Goal: Transaction & Acquisition: Book appointment/travel/reservation

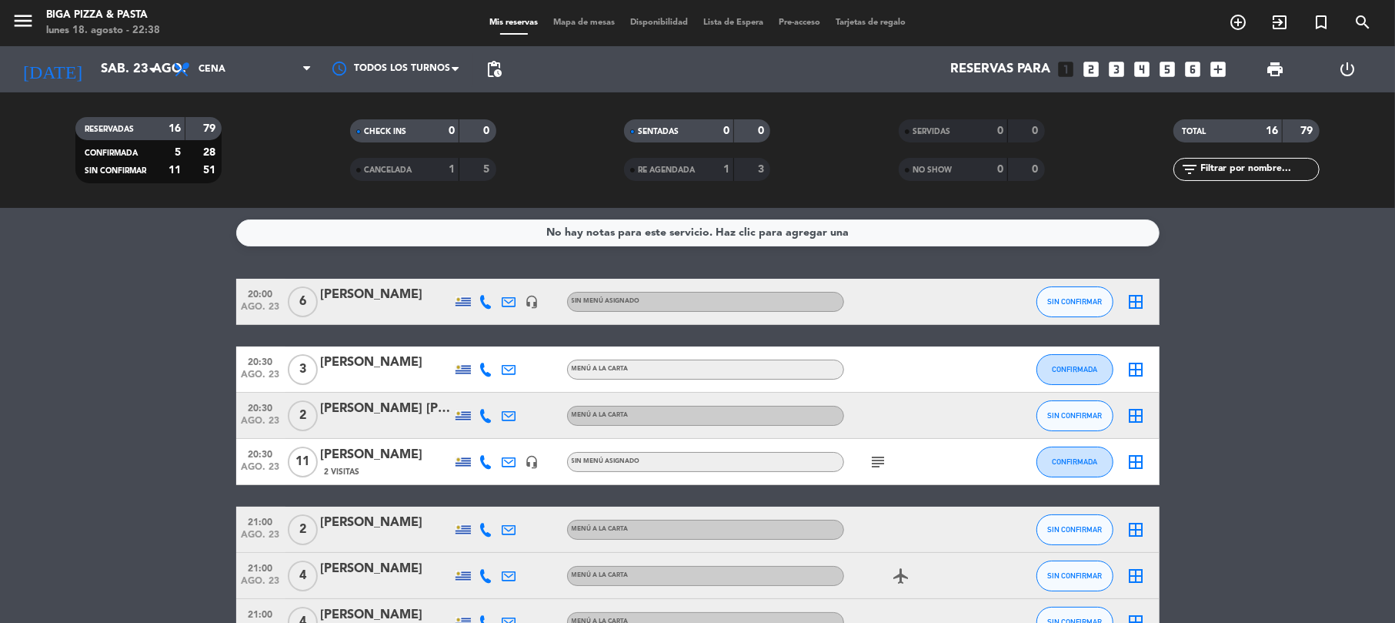
scroll to position [308, 0]
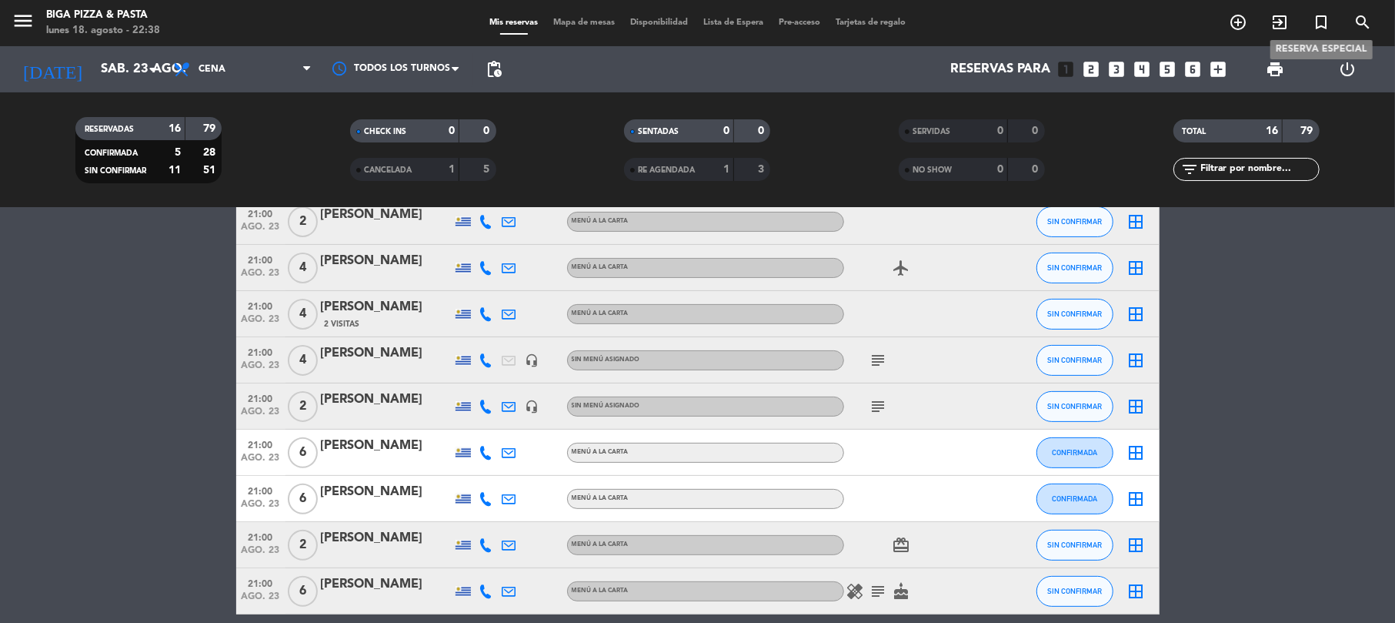
click at [1330, 28] on span "turned_in_not" at bounding box center [1321, 22] width 42 height 26
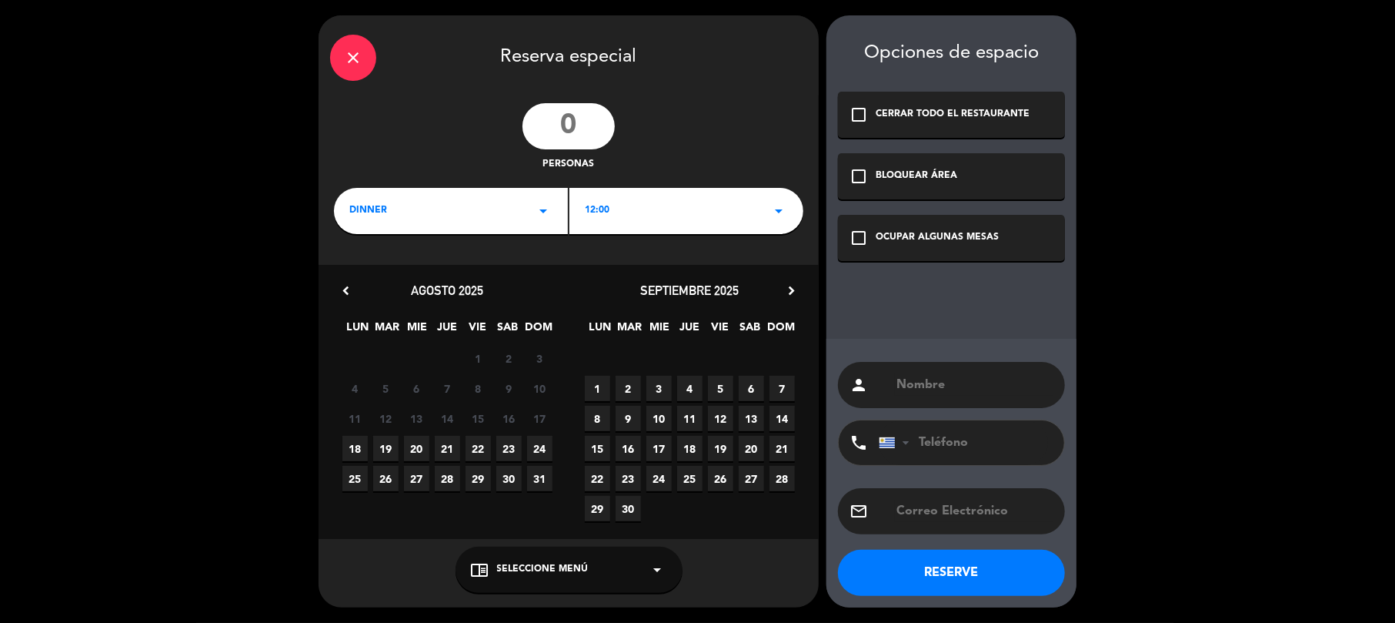
click at [552, 111] on input "number" at bounding box center [568, 126] width 92 height 46
type input "12"
click at [605, 203] on span "12:00" at bounding box center [597, 210] width 25 height 15
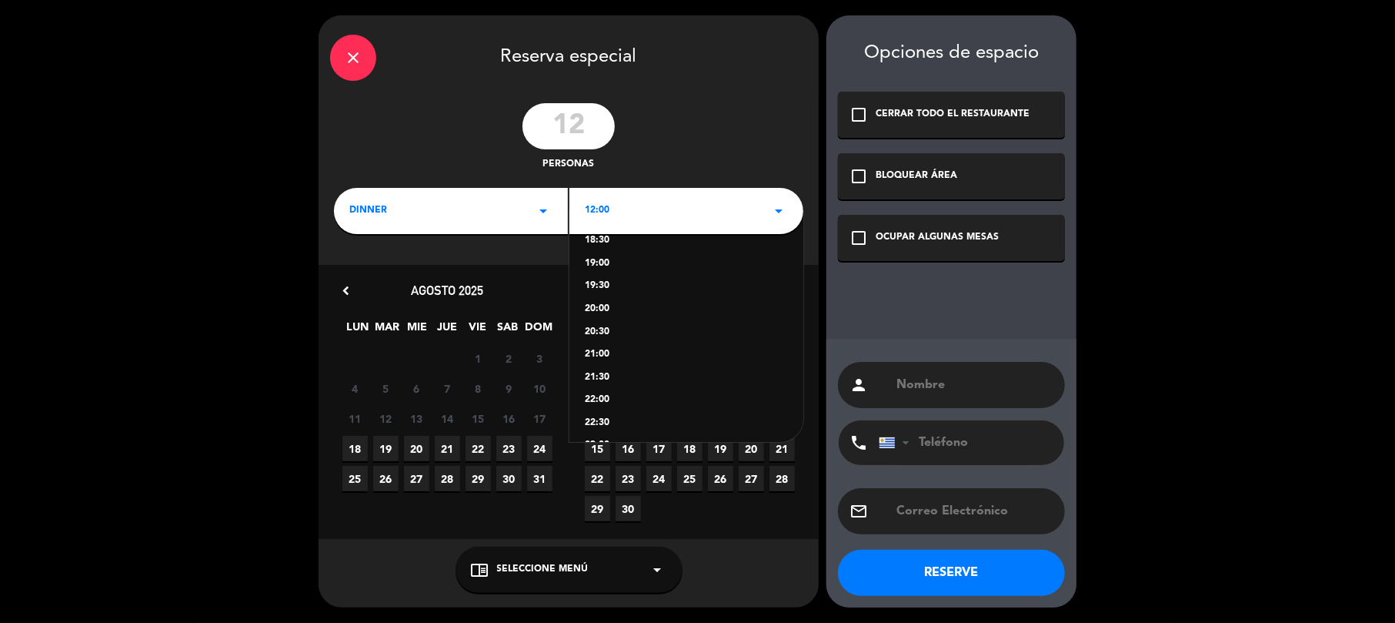
click at [593, 352] on div "21:00" at bounding box center [686, 354] width 203 height 15
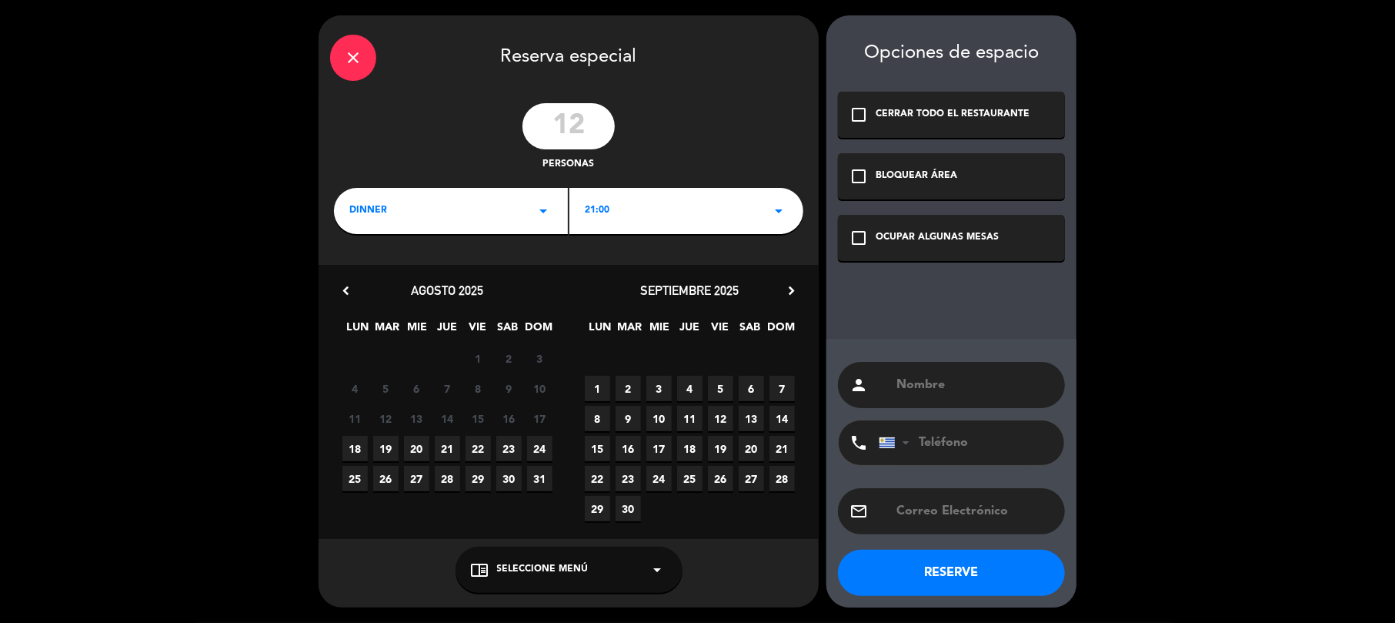
click at [475, 448] on span "22" at bounding box center [478, 448] width 25 height 25
click at [903, 386] on input "text" at bounding box center [974, 385] width 159 height 22
type input "[PERSON_NAME]"
click at [960, 517] on input "text" at bounding box center [974, 511] width 159 height 22
type input "[EMAIL_ADDRESS][DOMAIN_NAME]"
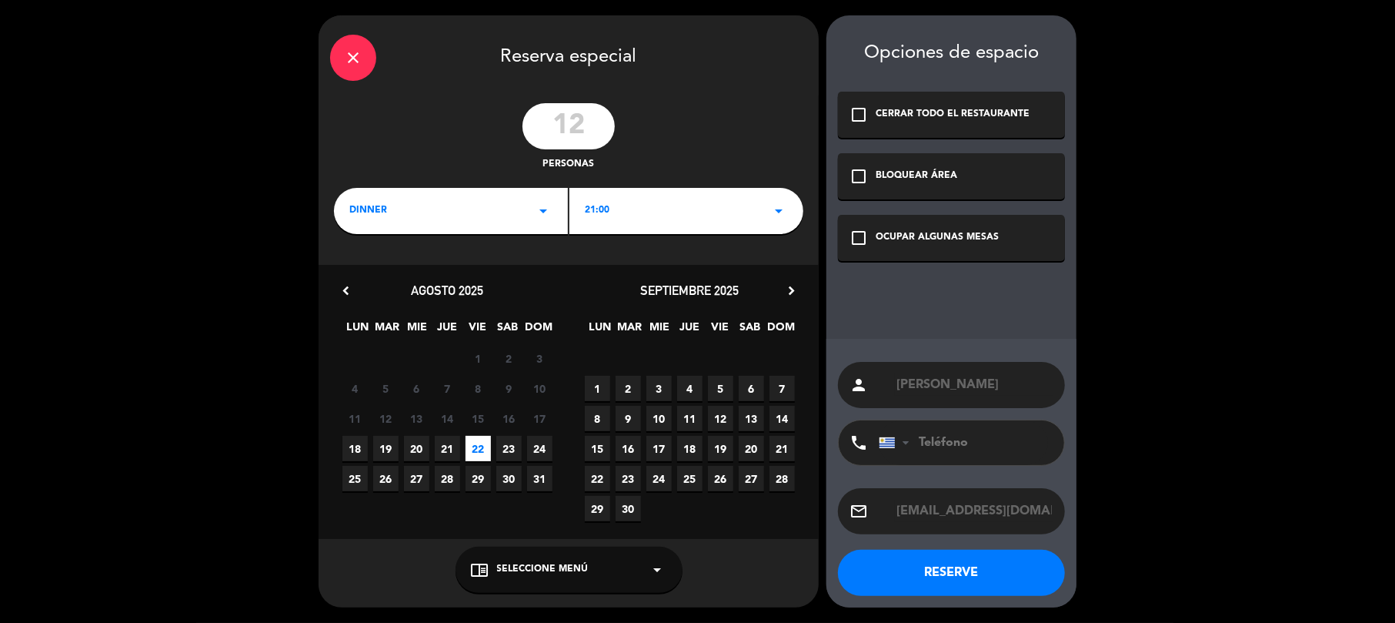
click at [1010, 568] on button "RESERVE" at bounding box center [951, 572] width 227 height 46
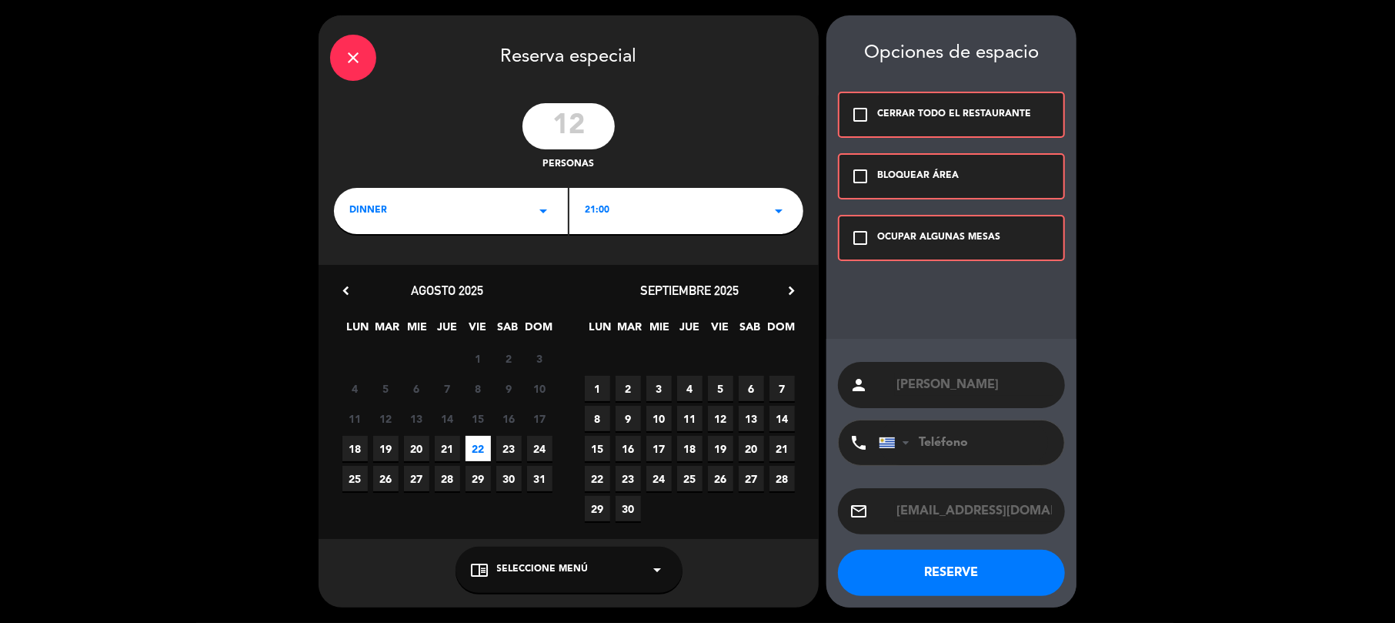
click at [986, 215] on div "check_box_outline_blank OCUPAR ALGUNAS MESAS" at bounding box center [951, 238] width 227 height 46
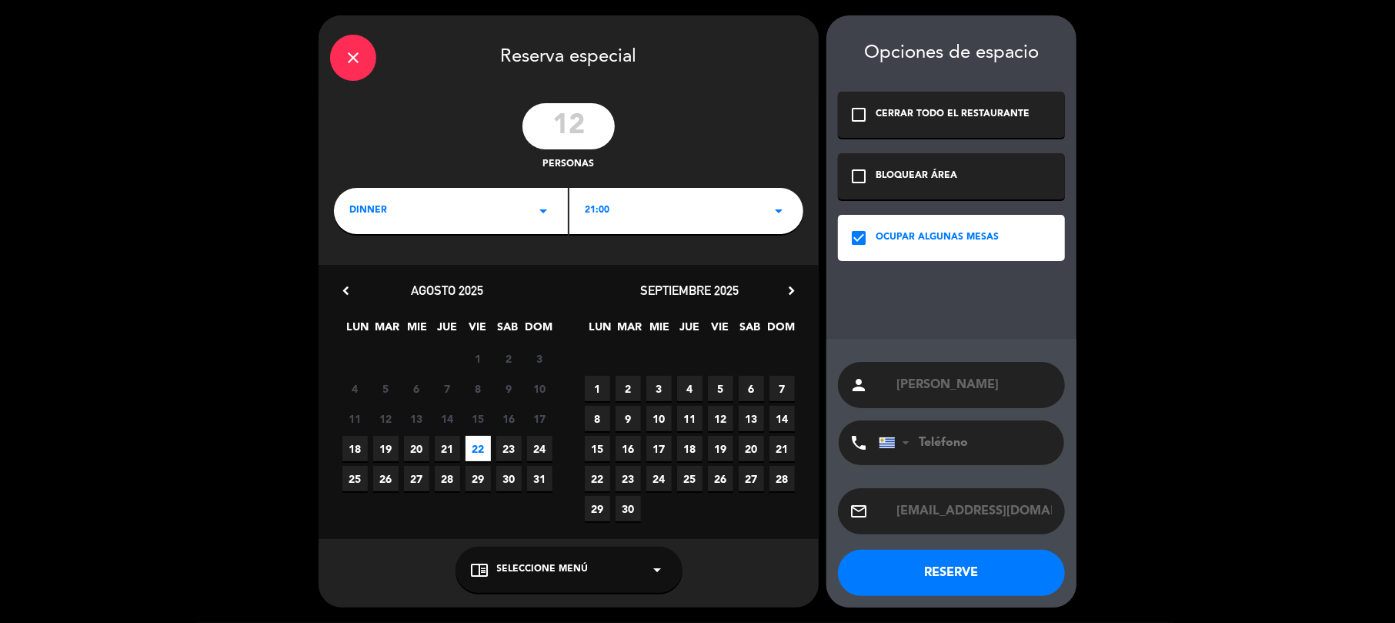
drag, startPoint x: 936, startPoint y: 564, endPoint x: 943, endPoint y: 559, distance: 8.8
click at [936, 563] on button "RESERVE" at bounding box center [951, 572] width 227 height 46
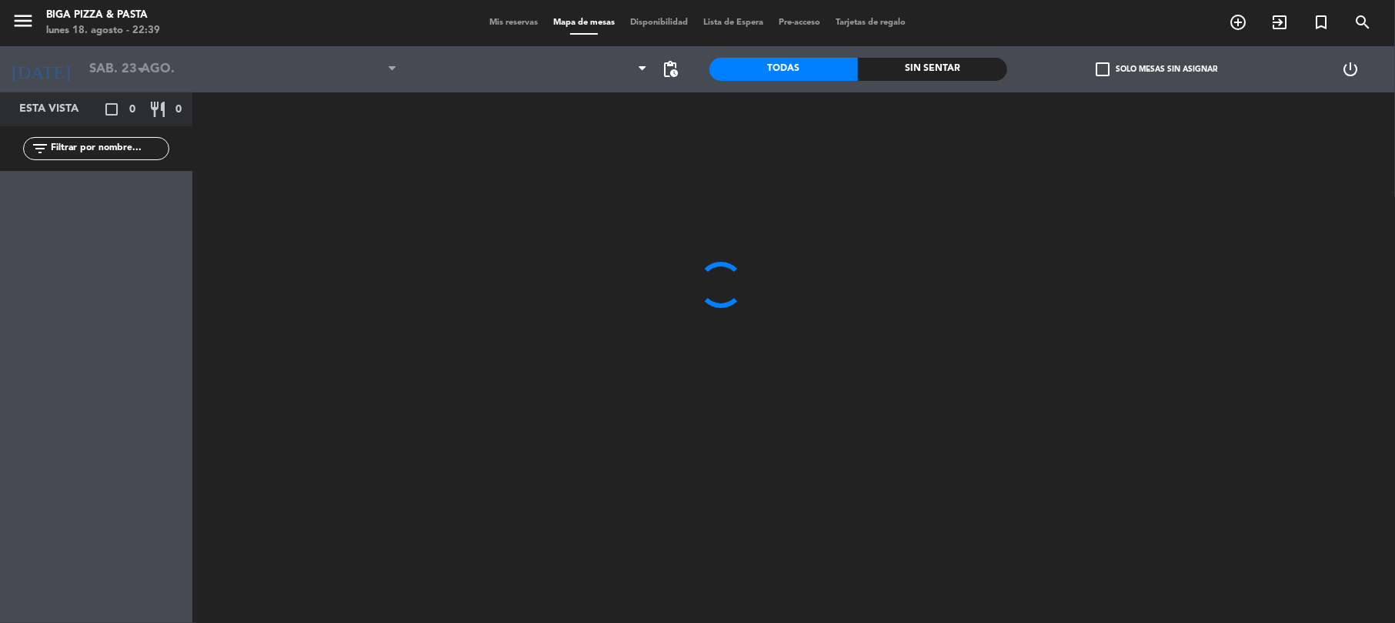
type input "vie. 22 ago."
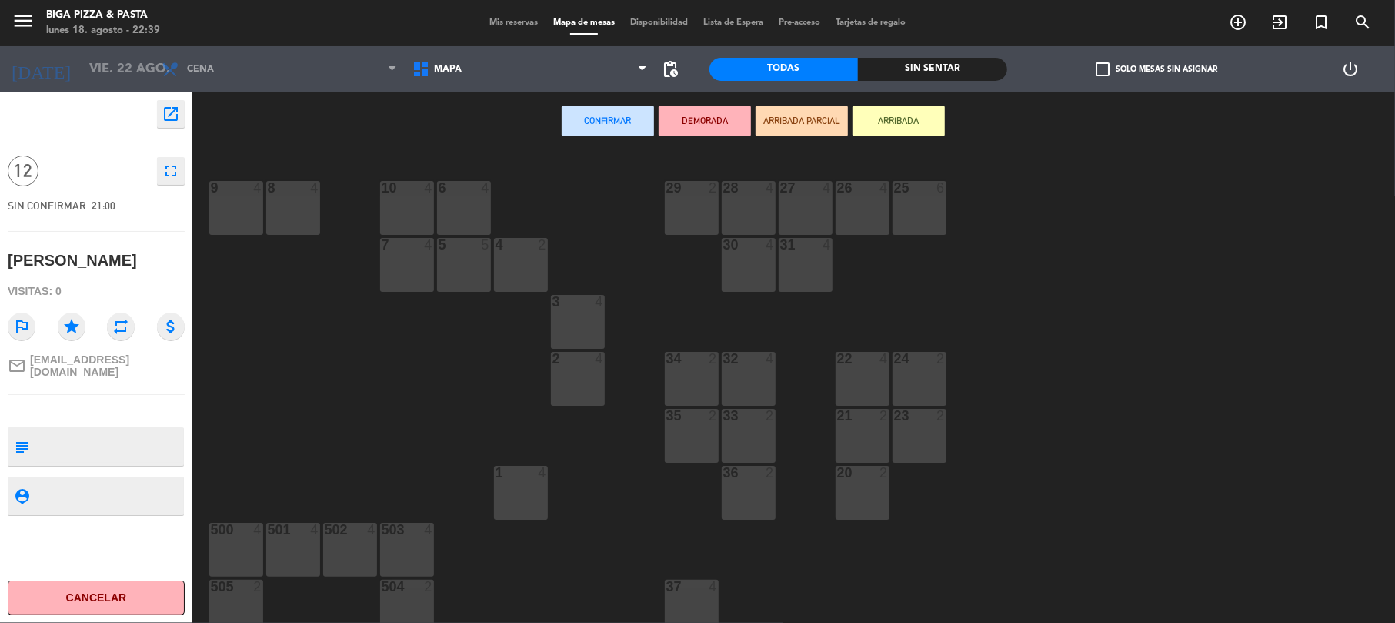
drag, startPoint x: 886, startPoint y: 206, endPoint x: 872, endPoint y: 205, distance: 14.7
click at [885, 205] on div "26 4" at bounding box center [863, 208] width 54 height 54
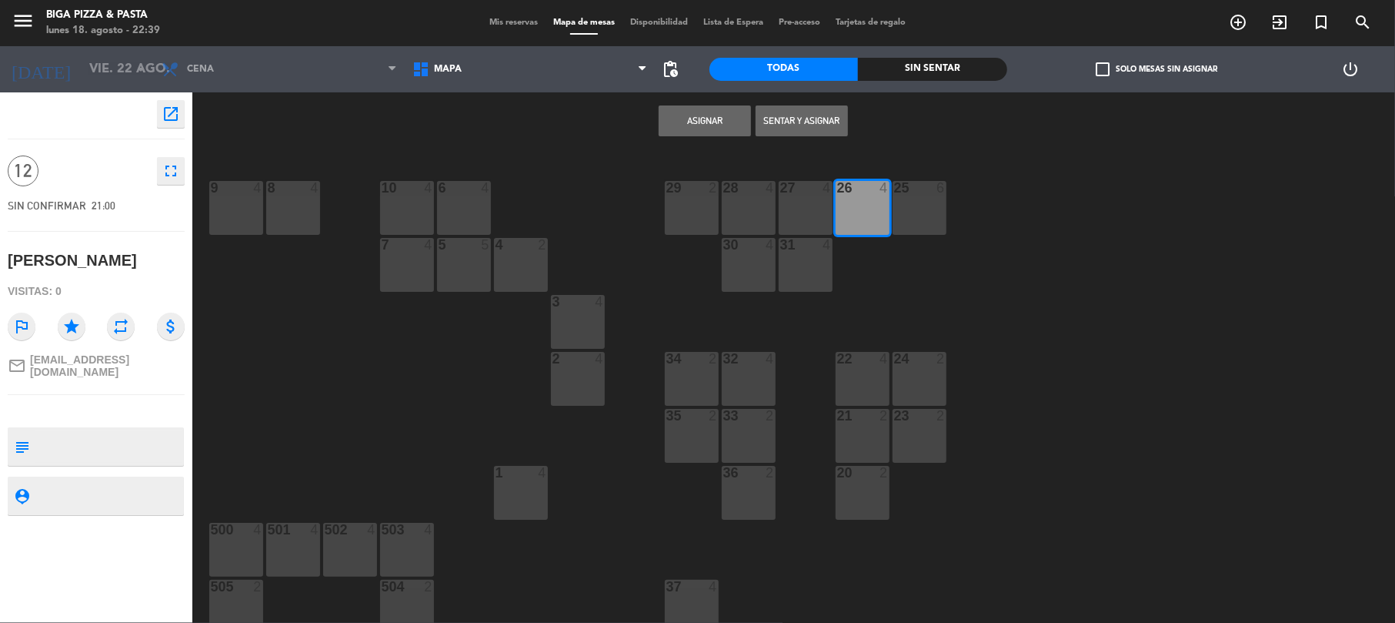
click at [854, 203] on div "26 4" at bounding box center [863, 208] width 54 height 54
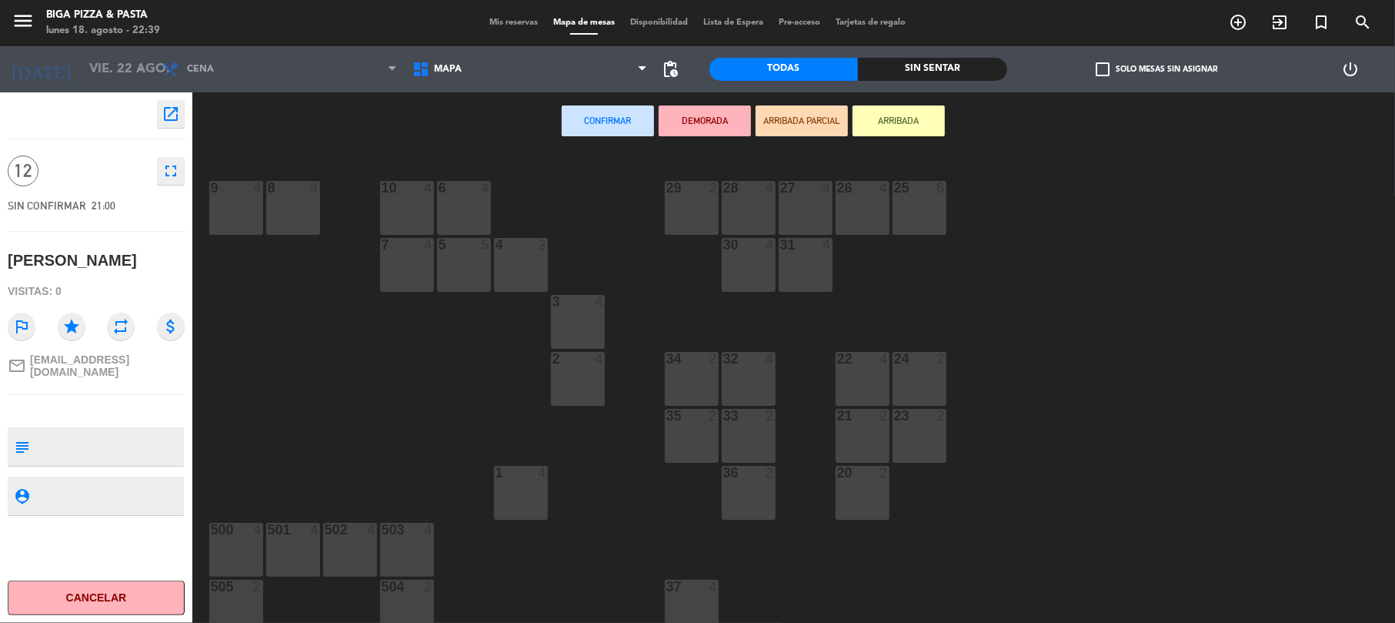
click at [793, 210] on div "27 4" at bounding box center [806, 208] width 54 height 54
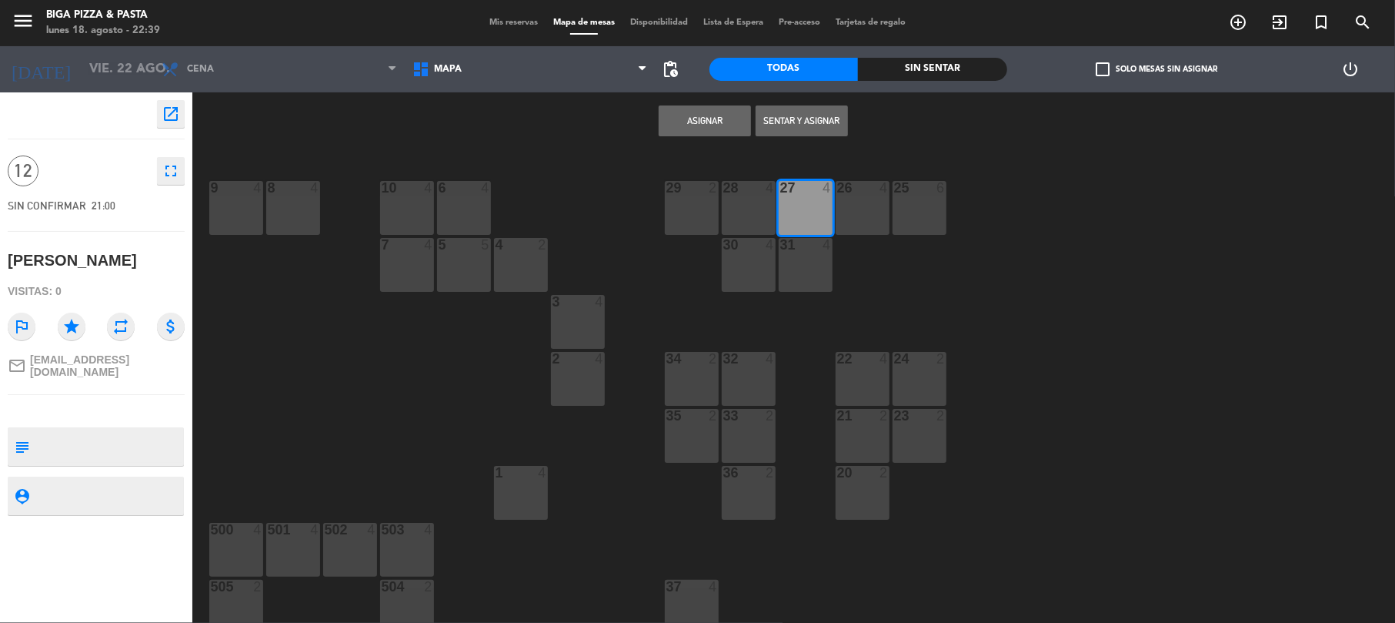
click at [857, 212] on div "26 4" at bounding box center [863, 208] width 54 height 54
click at [686, 123] on button "Asignar" at bounding box center [705, 120] width 92 height 31
